Goal: Transaction & Acquisition: Download file/media

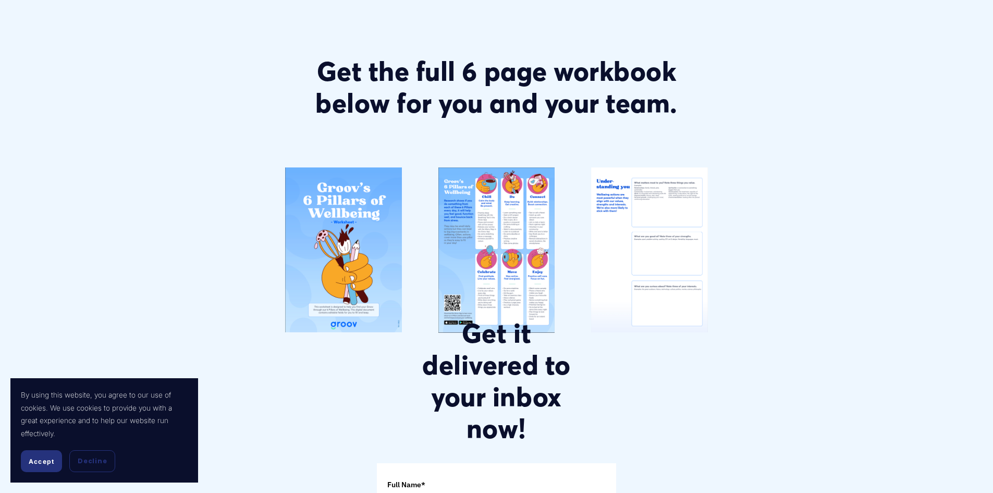
scroll to position [218, 0]
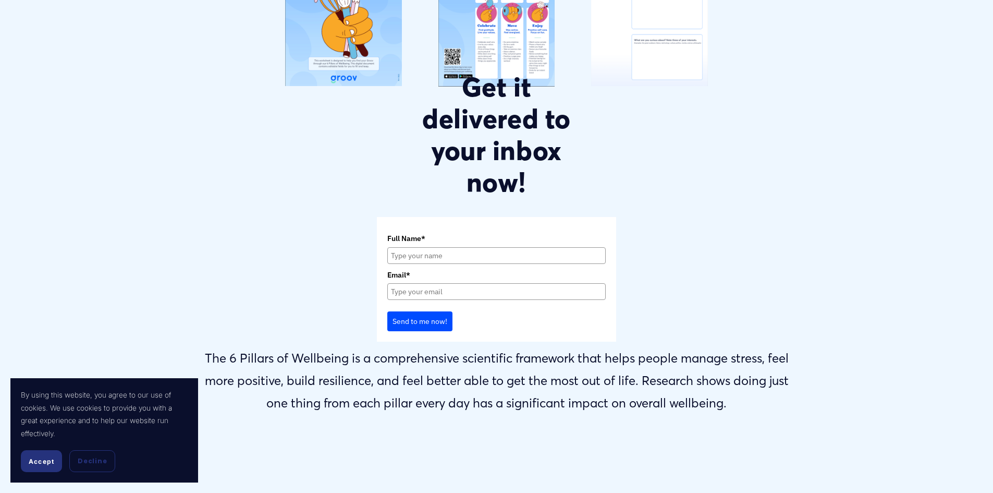
scroll to position [469, 0]
click at [48, 464] on span "Accept" at bounding box center [42, 461] width 26 height 8
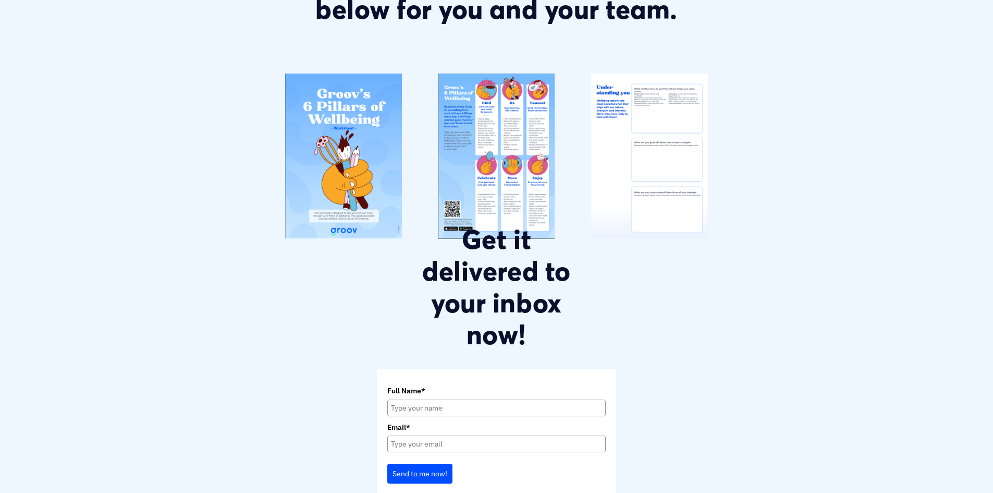
scroll to position [313, 0]
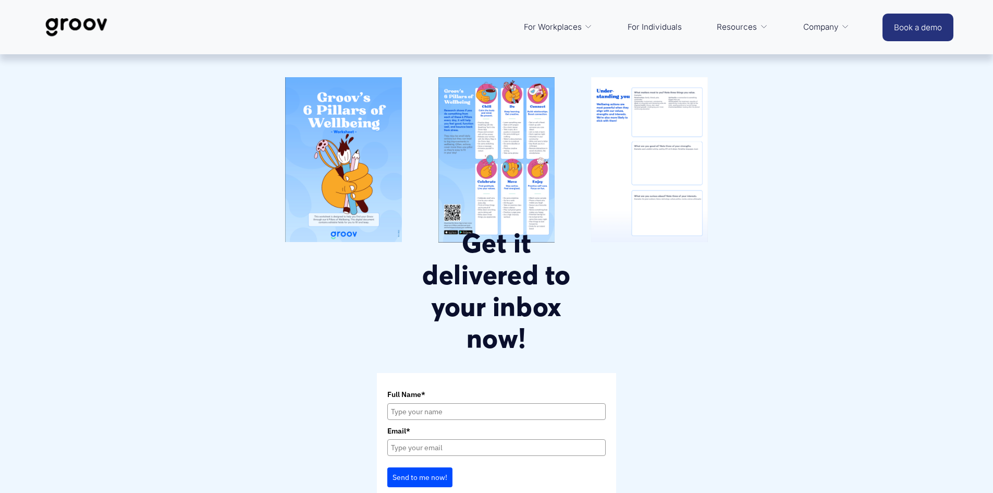
click at [459, 170] on div at bounding box center [496, 159] width 117 height 165
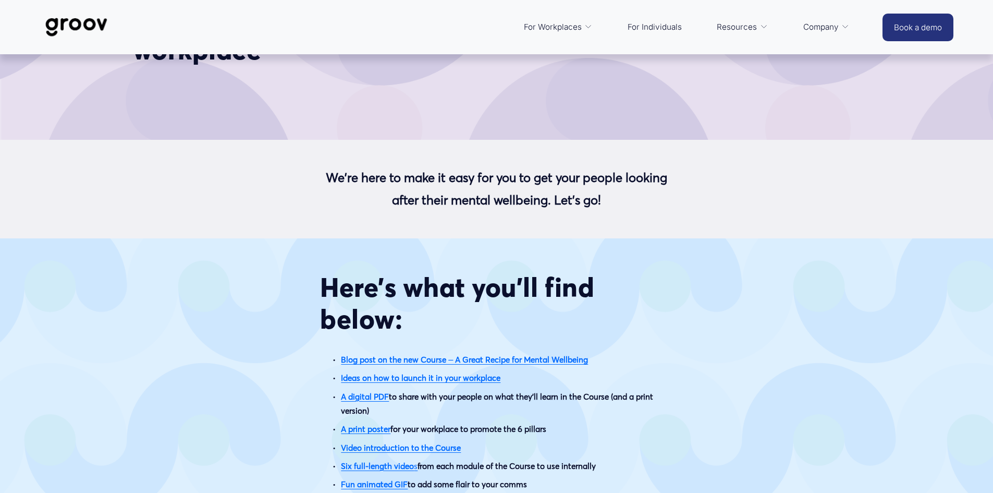
scroll to position [417, 0]
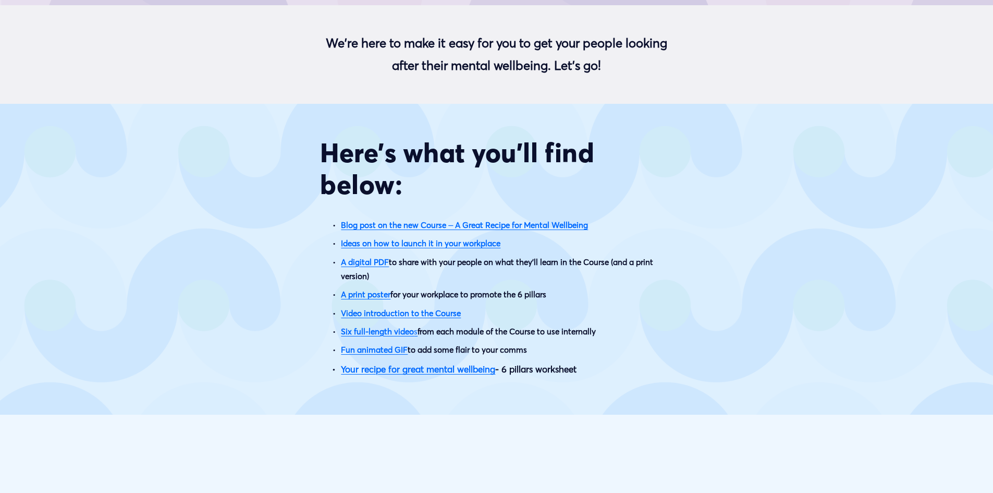
scroll to position [417, 0]
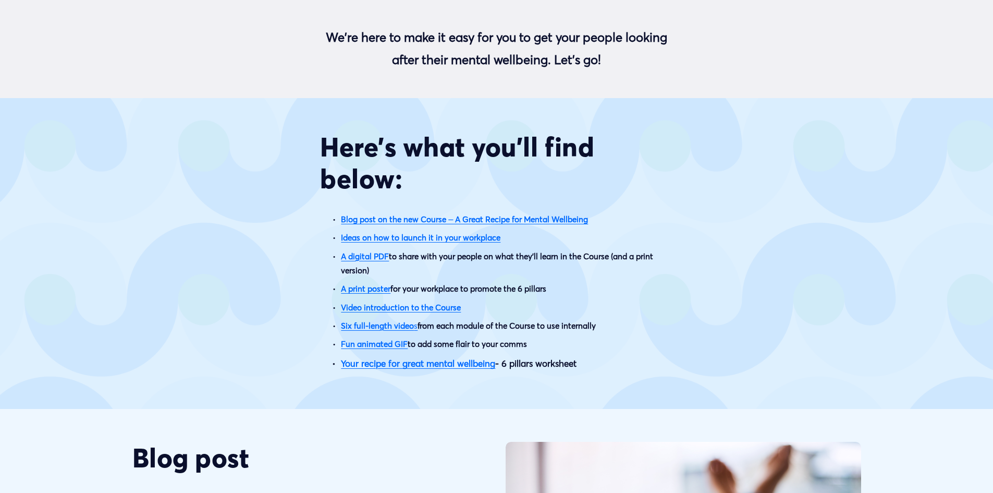
drag, startPoint x: 372, startPoint y: 260, endPoint x: 459, endPoint y: 259, distance: 87.6
click at [372, 260] on strong "A digital PDF" at bounding box center [365, 256] width 48 height 10
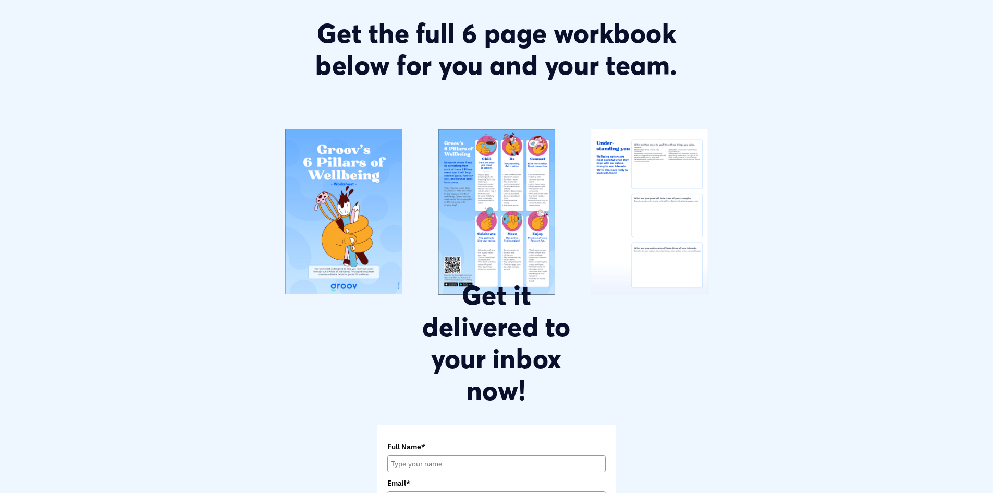
click at [502, 210] on div at bounding box center [496, 211] width 117 height 165
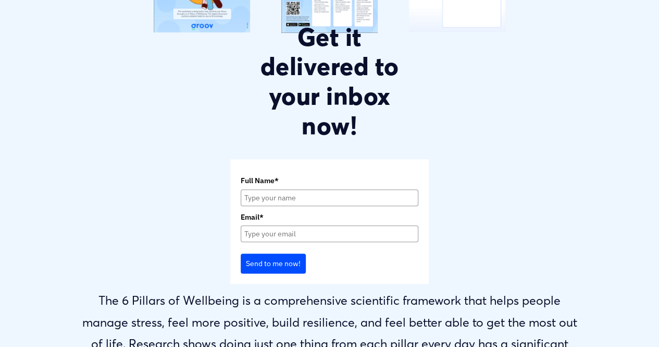
scroll to position [462, 0]
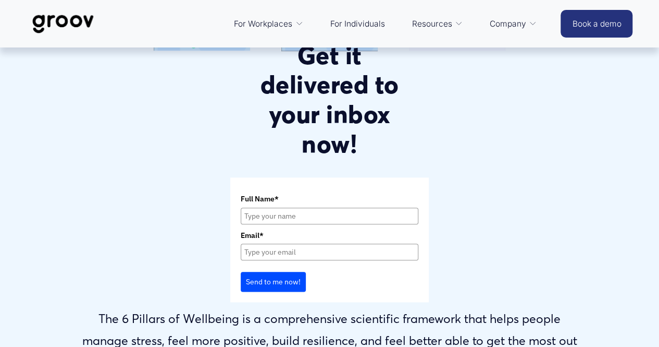
click at [522, 60] on div "Get the full 6 page workbook below for you and your team." at bounding box center [329, 91] width 659 height 606
